Goal: Information Seeking & Learning: Find specific fact

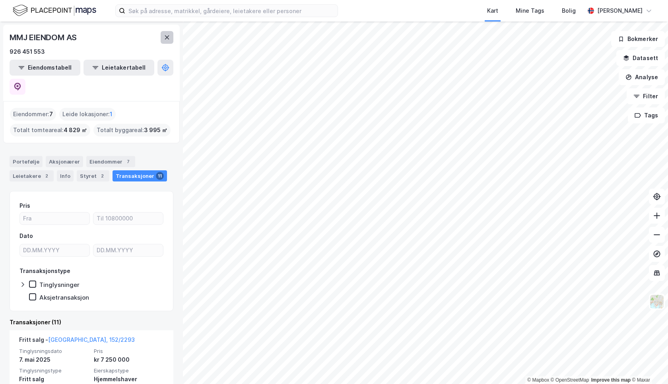
click at [167, 37] on icon at bounding box center [167, 37] width 4 height 4
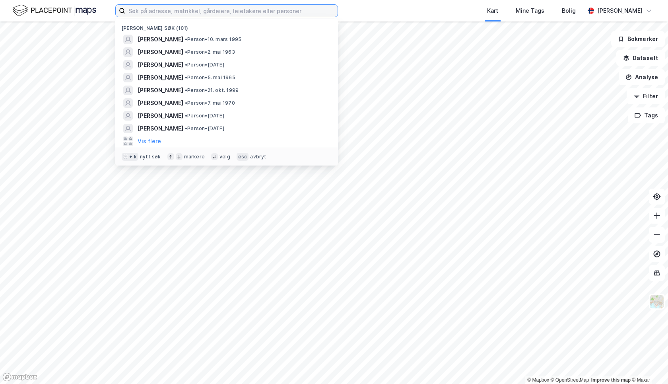
click at [153, 13] on input at bounding box center [231, 11] width 212 height 12
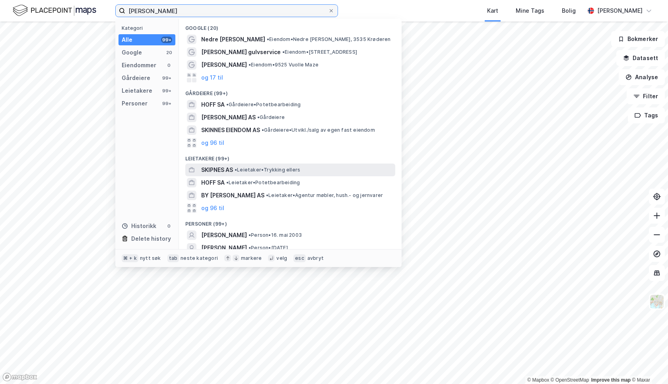
scroll to position [31, 0]
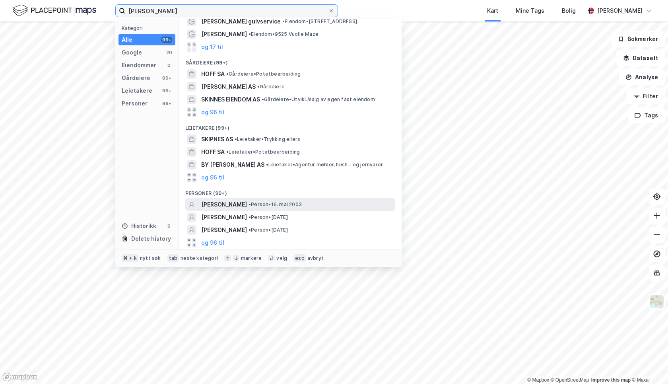
type input "[PERSON_NAME]"
click at [298, 204] on span "• Person • [DATE]" at bounding box center [275, 204] width 53 height 6
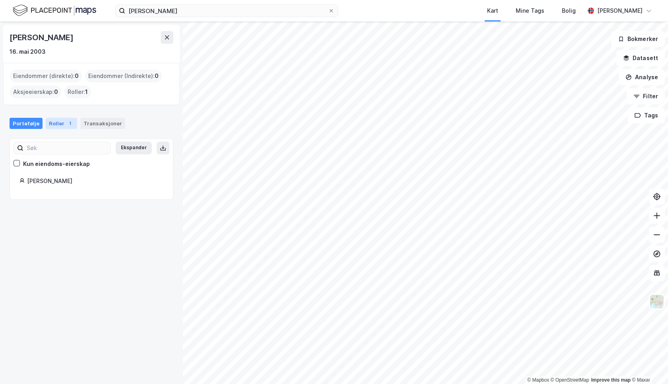
click at [61, 126] on div "Roller 1" at bounding box center [61, 123] width 31 height 11
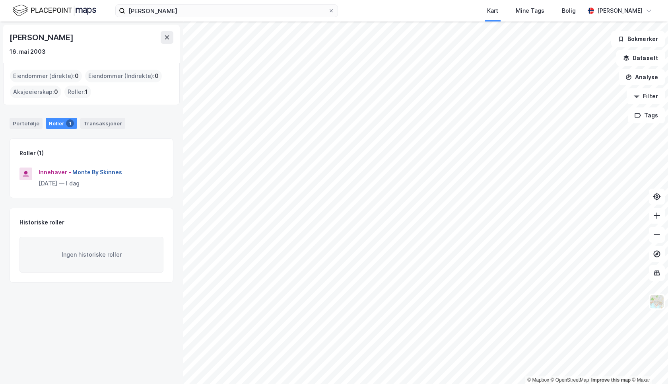
click at [0, 0] on button "Monte By Skinnes" at bounding box center [0, 0] width 0 height 0
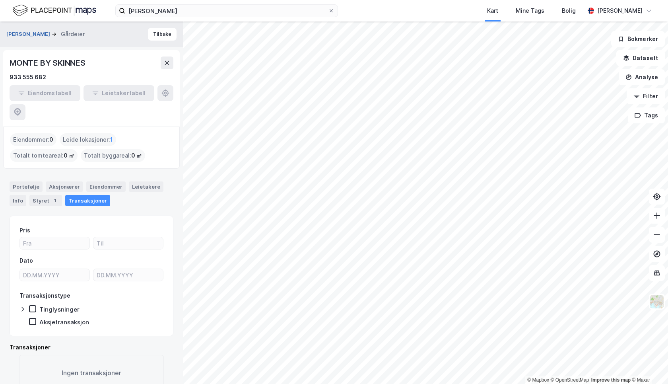
click at [40, 36] on button "[PERSON_NAME]" at bounding box center [28, 34] width 45 height 8
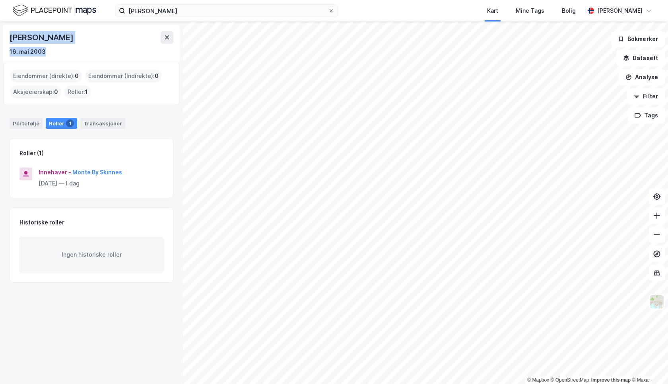
drag, startPoint x: 11, startPoint y: 36, endPoint x: 44, endPoint y: 49, distance: 35.8
click at [44, 49] on div "[PERSON_NAME] [DATE]" at bounding box center [92, 43] width 164 height 25
click at [45, 53] on div "16. mai 2003" at bounding box center [92, 52] width 164 height 10
